Goal: Task Accomplishment & Management: Manage account settings

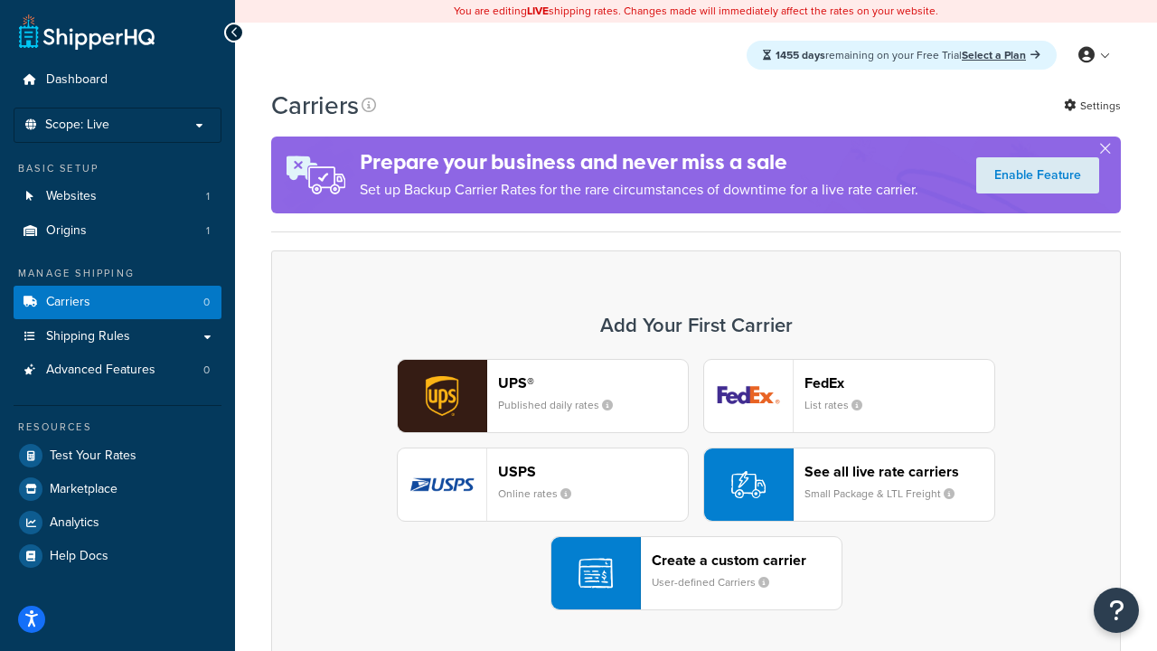
click at [696, 484] on div "UPS® Published daily rates FedEx List rates USPS Online rates See all live rate…" at bounding box center [695, 484] width 811 height 251
click at [899, 382] on header "FedEx" at bounding box center [899, 382] width 190 height 17
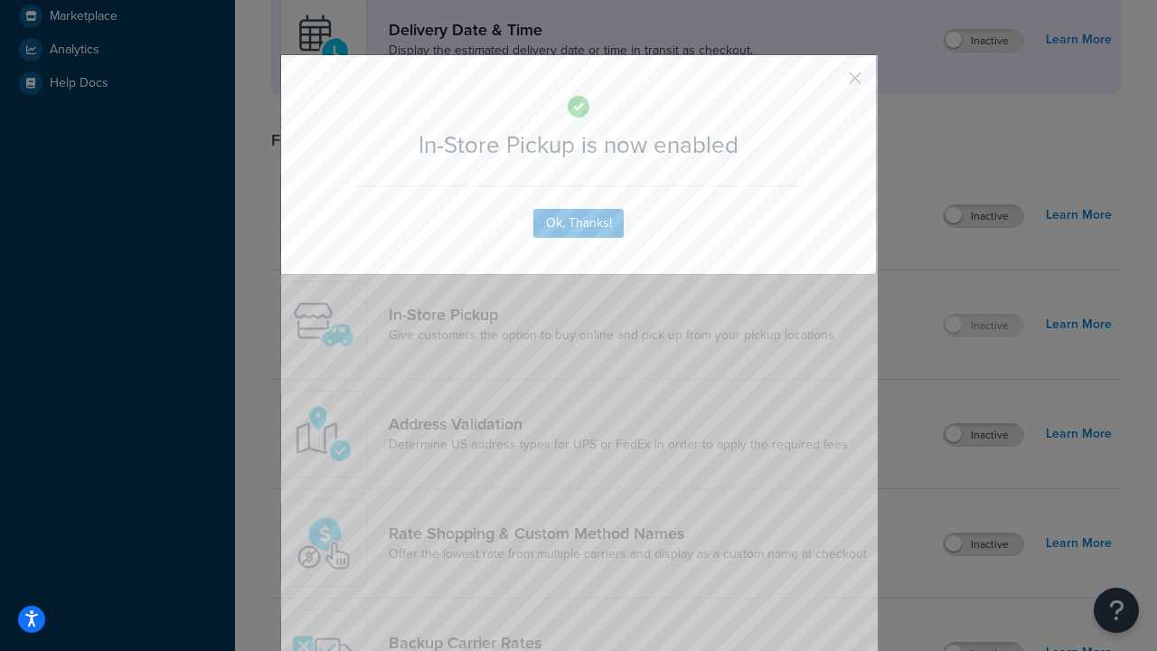
click at [828, 82] on button "button" at bounding box center [828, 84] width 5 height 5
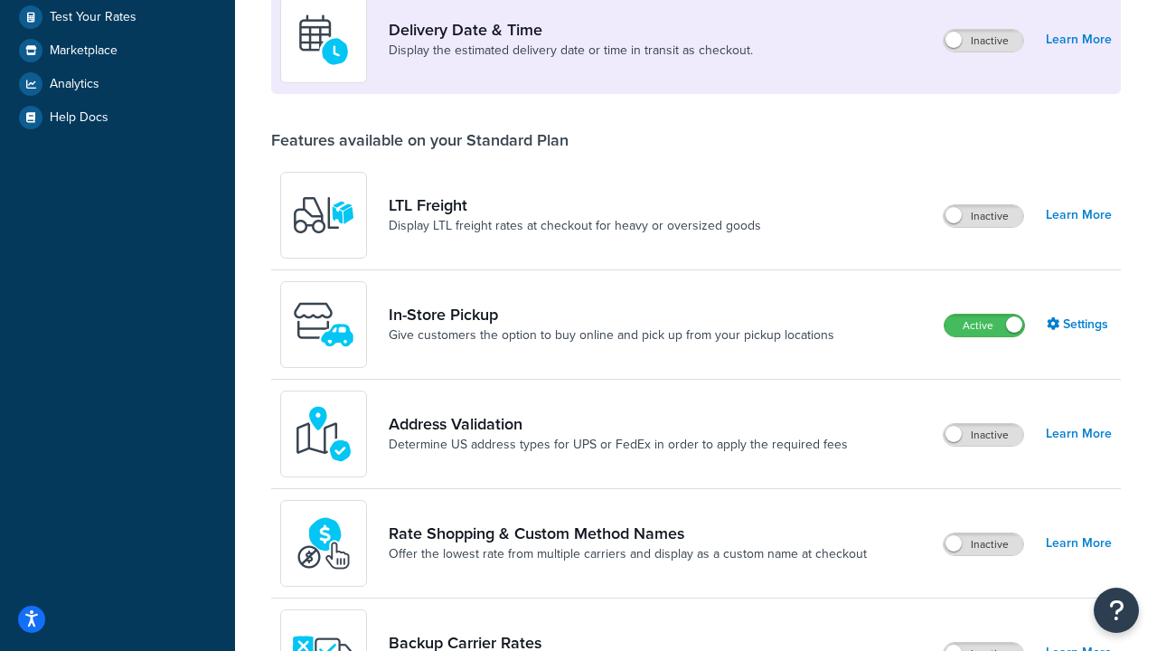
scroll to position [507, 0]
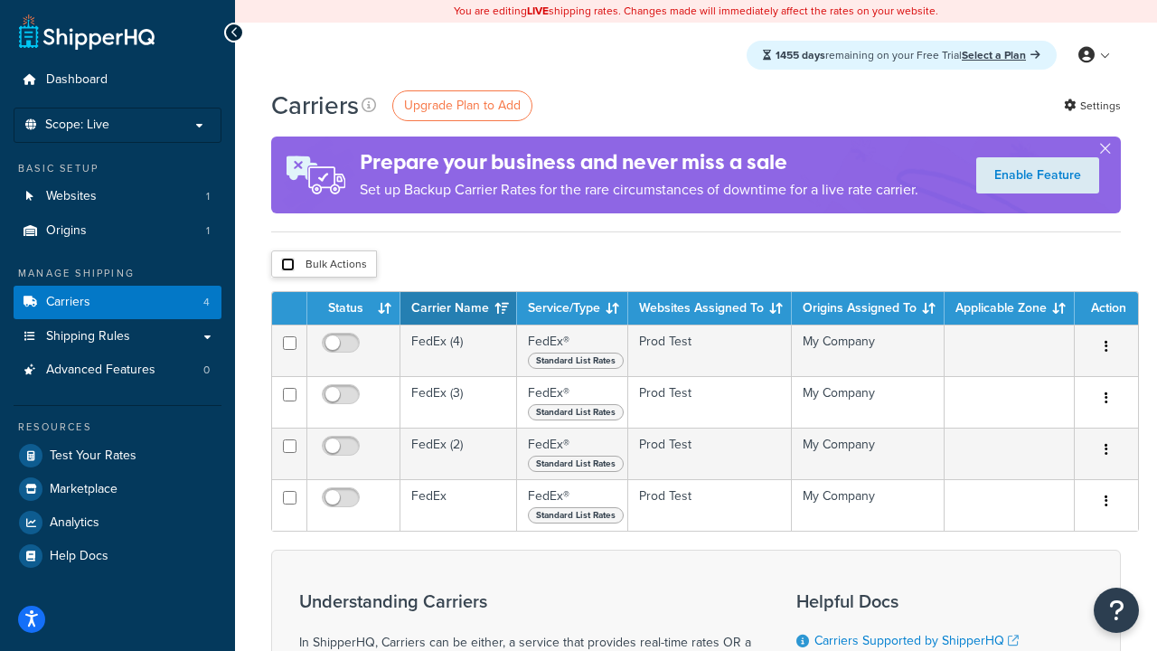
click at [287, 265] on input "checkbox" at bounding box center [288, 265] width 14 height 14
checkbox input "true"
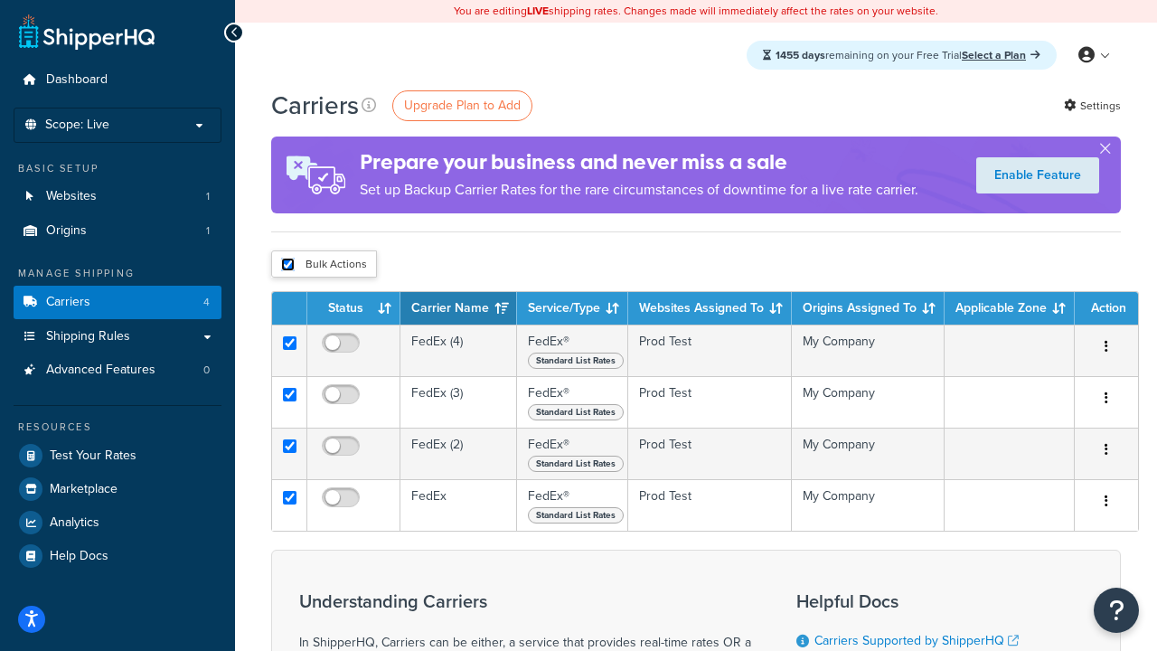
checkbox input "true"
click at [0, 0] on button "Delete" at bounding box center [0, 0] width 0 height 0
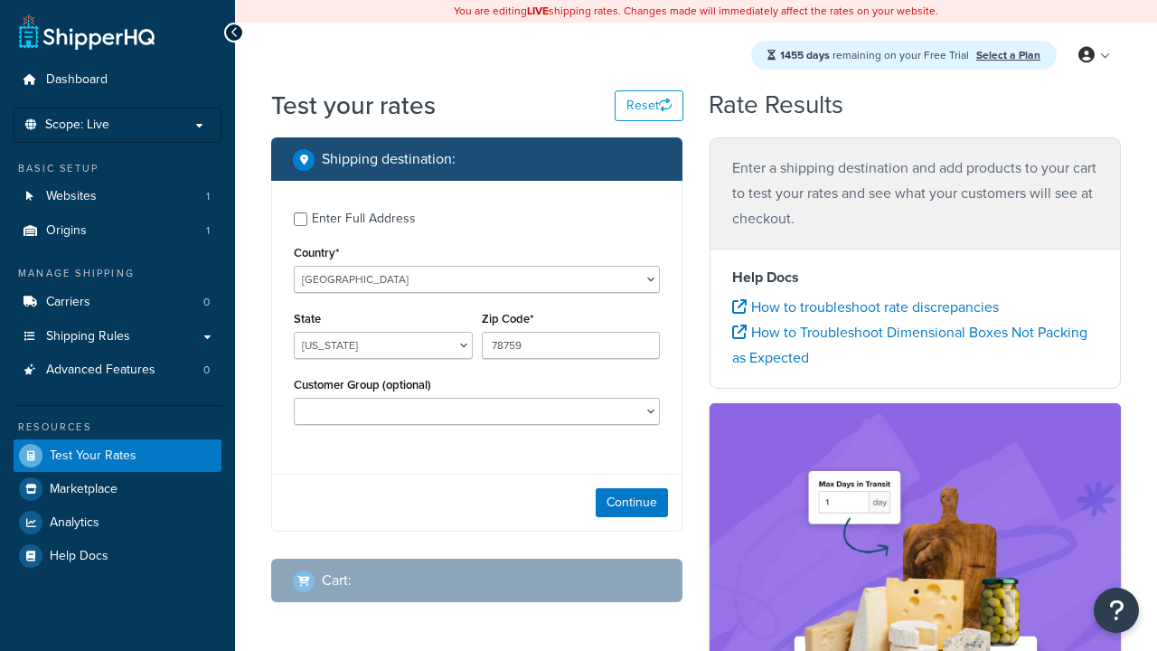
select select "TX"
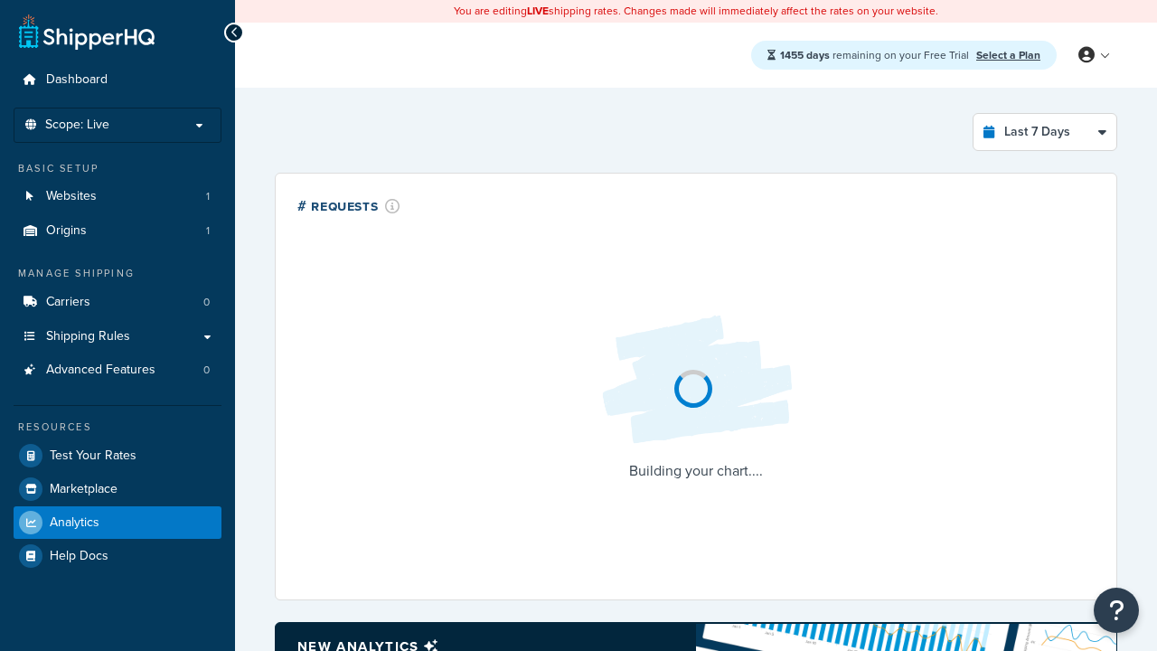
select select "last_7_days"
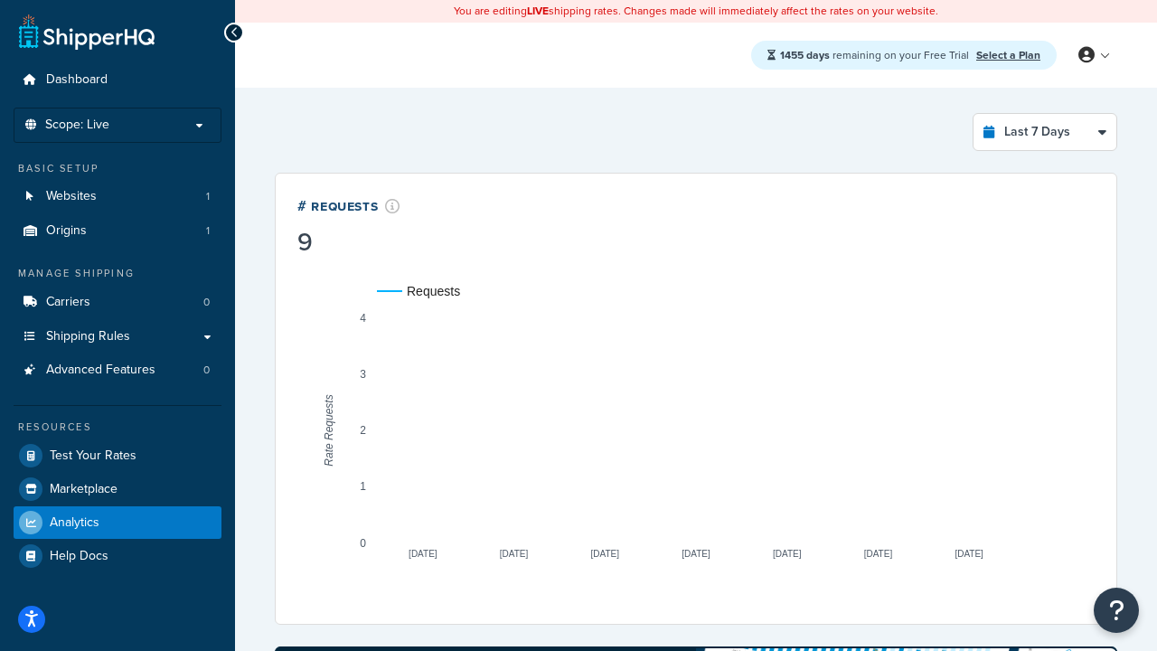
click at [234, 33] on icon at bounding box center [234, 32] width 8 height 13
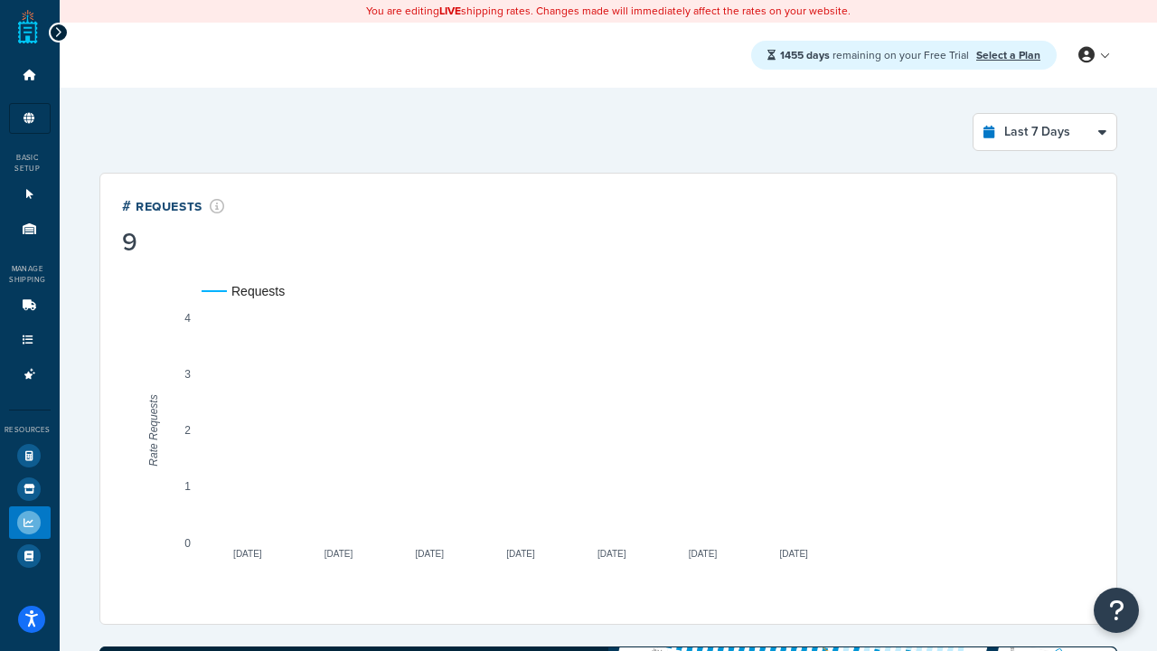
click at [56, 33] on icon at bounding box center [58, 32] width 8 height 13
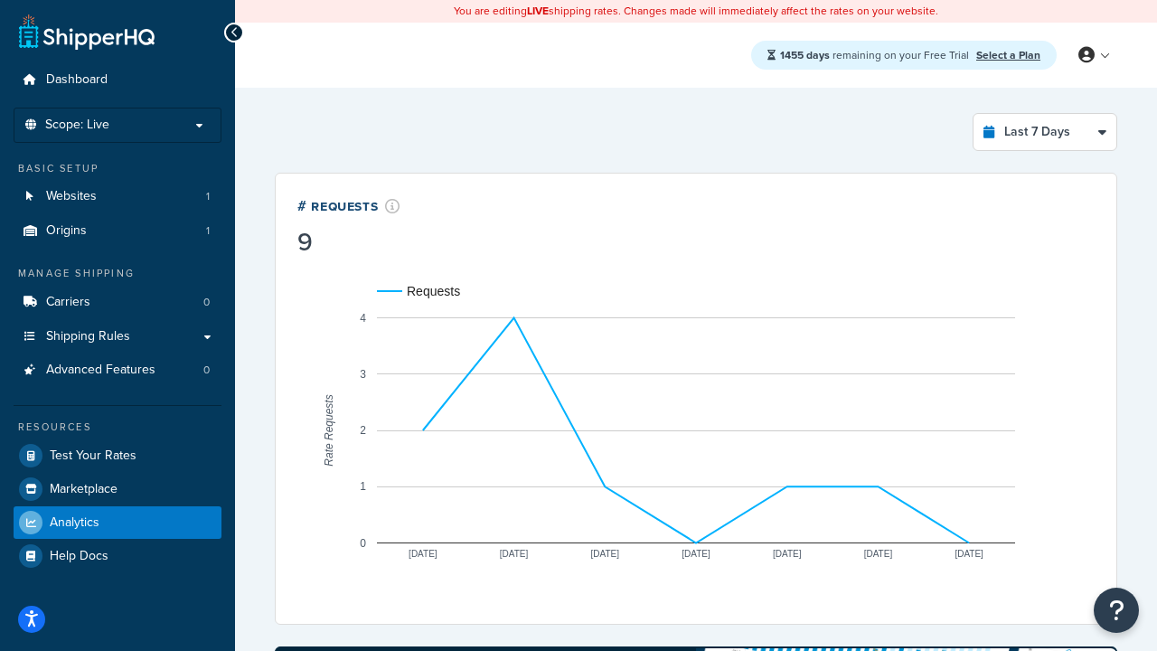
click at [1008, 47] on link "Select a Plan" at bounding box center [1008, 55] width 64 height 16
